Goal: Task Accomplishment & Management: Complete application form

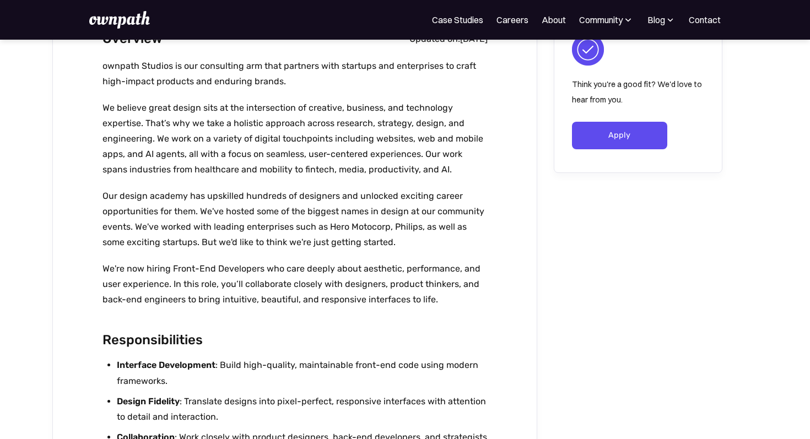
scroll to position [139, 0]
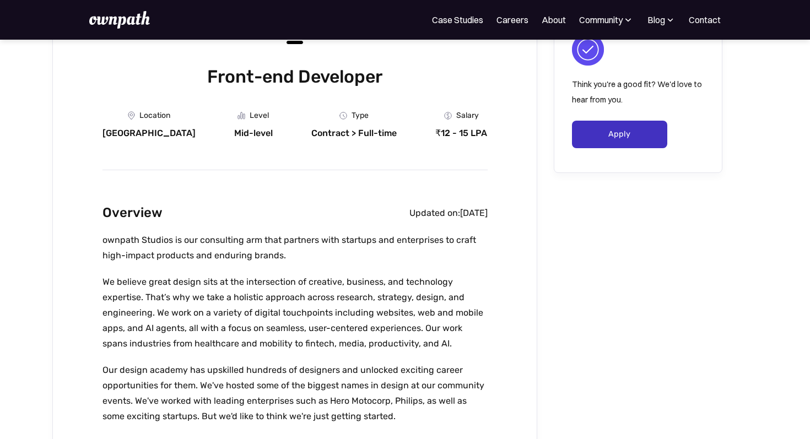
click at [621, 130] on link "Apply" at bounding box center [619, 135] width 95 height 28
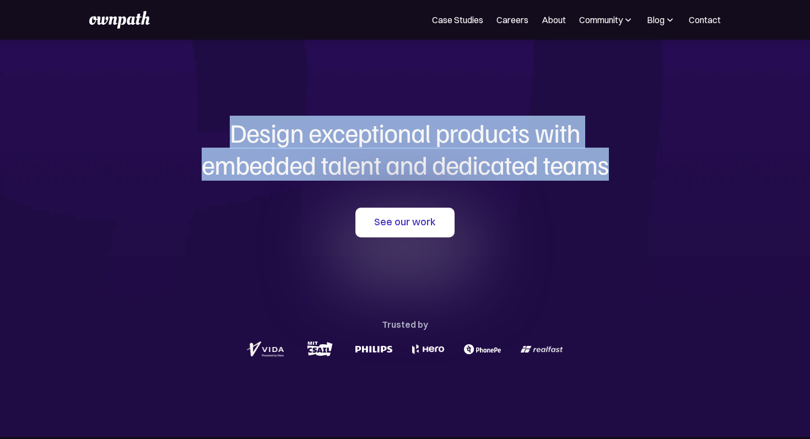
drag, startPoint x: 218, startPoint y: 124, endPoint x: 595, endPoint y: 190, distance: 382.7
click at [595, 190] on div "Design exceptional products with embedded talent and dedicated teams with us Se…" at bounding box center [405, 238] width 529 height 397
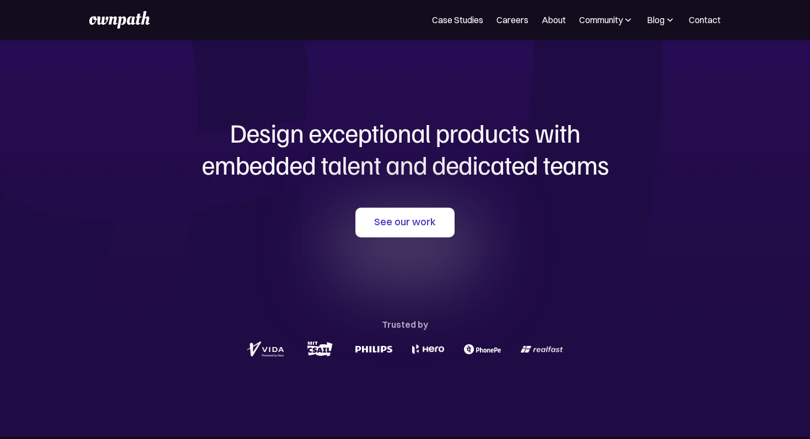
click at [617, 189] on div "Design exceptional products with embedded talent and dedicated teams with us Se…" at bounding box center [405, 238] width 529 height 397
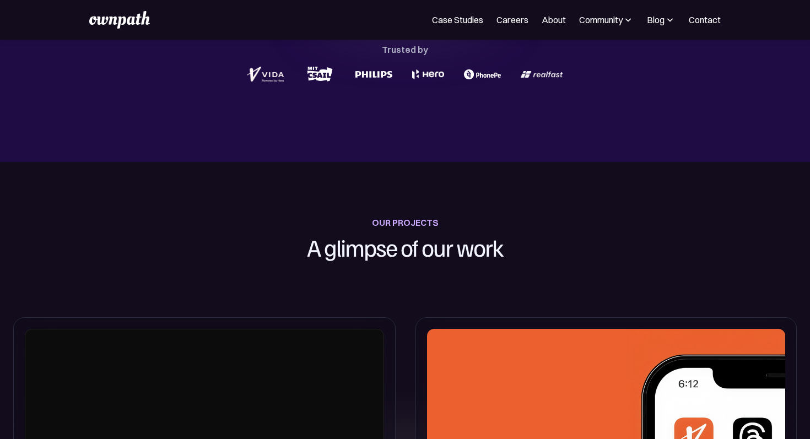
scroll to position [88, 0]
